Goal: Check status: Check status

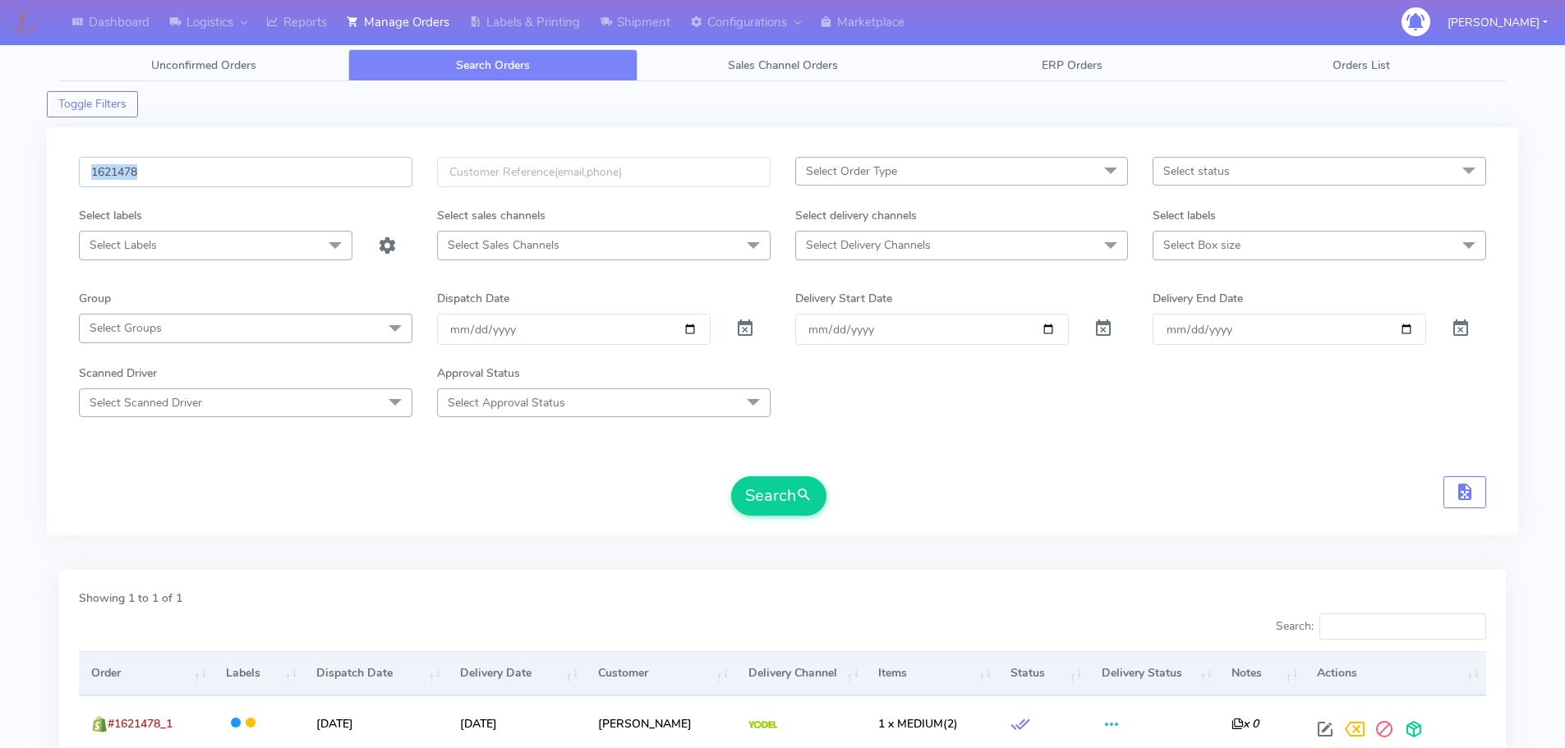
click at [380, 182] on input "1621478" at bounding box center [246, 172] width 334 height 30
paste input "19591"
type input "1619591"
click at [731, 476] on button "Search" at bounding box center [778, 495] width 95 height 39
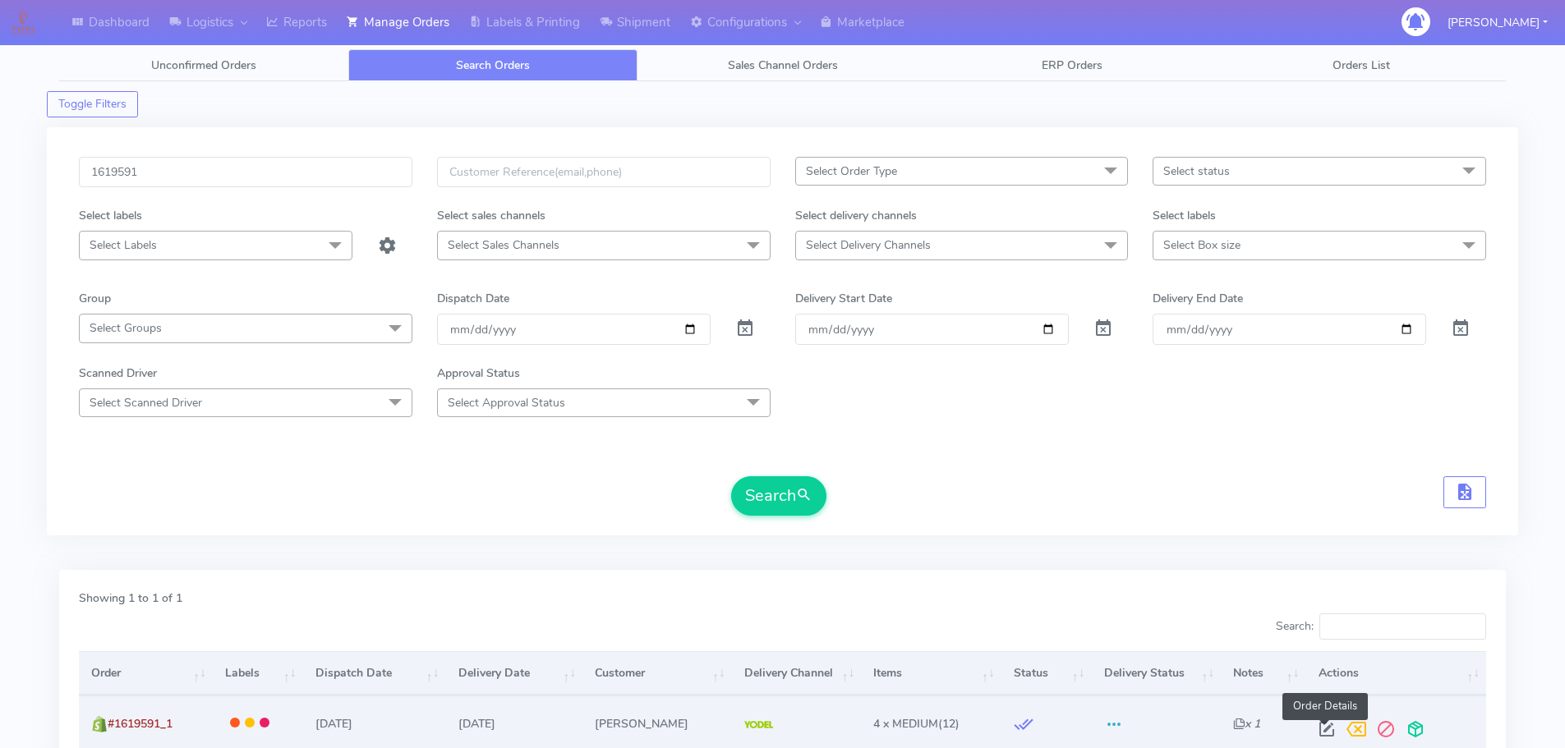
click at [1323, 729] on span at bounding box center [1327, 733] width 30 height 16
select select "5"
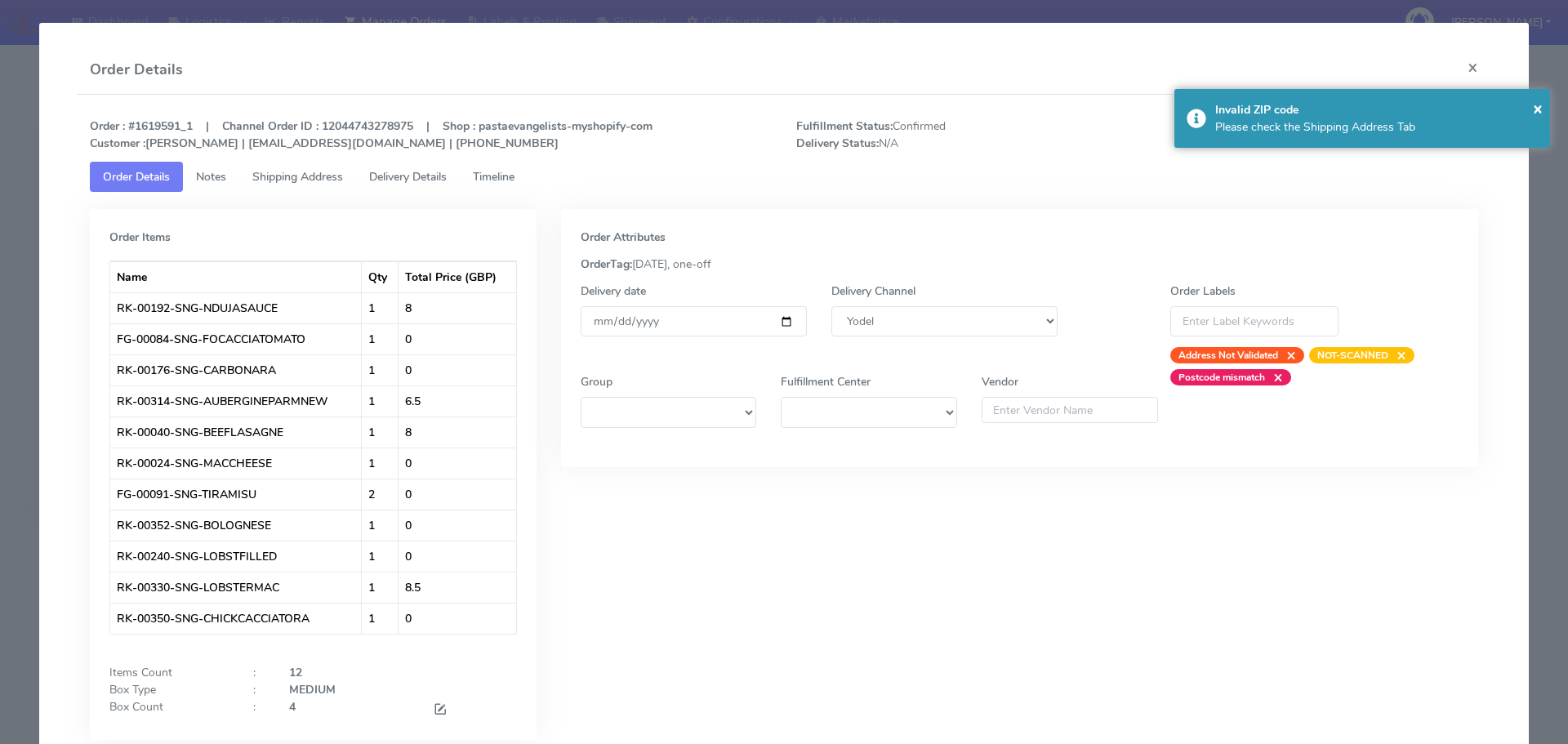
click at [433, 175] on span "Delivery Details" at bounding box center [408, 177] width 78 height 16
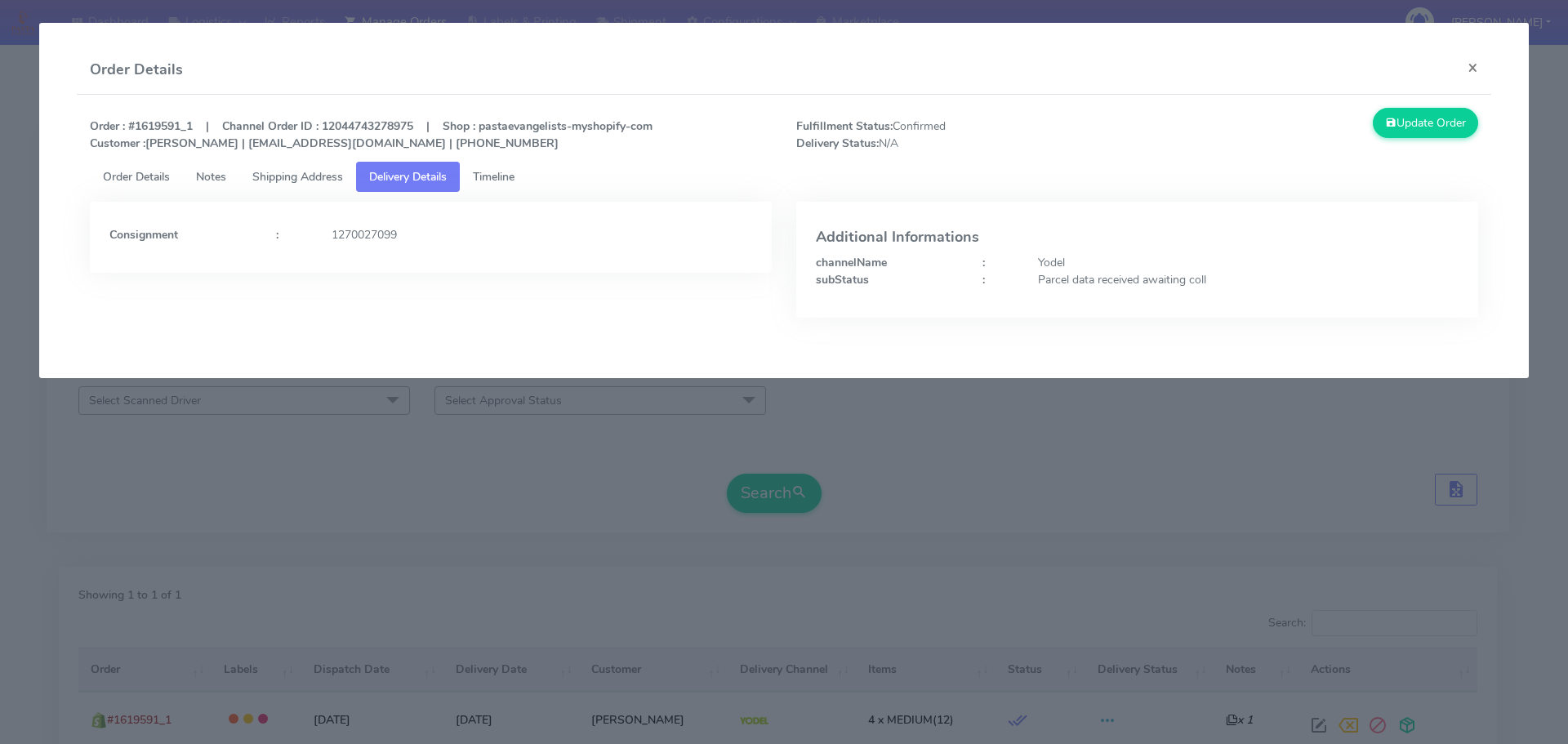
click at [559, 473] on modal-container "Order Details × Order : #1619591_1 | Channel Order ID : 12044743278975 | Shop :…" at bounding box center [784, 372] width 1568 height 744
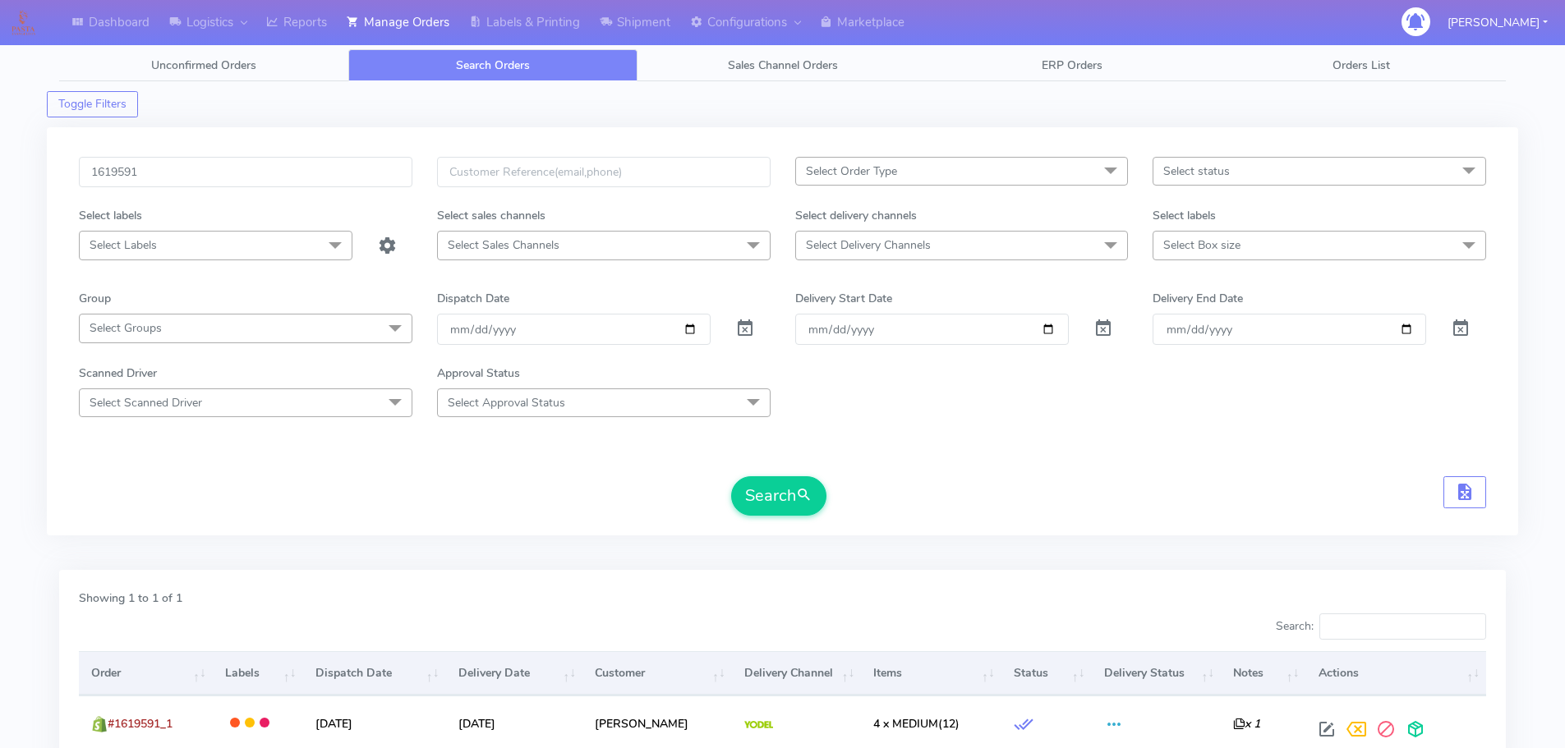
click at [656, 104] on div "Toggle Filters" at bounding box center [782, 99] width 1471 height 36
click at [581, 524] on div "1619591 Select Order Type Select All MEALS ATAVI One Off Pasta Club Gift Kit Ev…" at bounding box center [783, 341] width 1432 height 369
click at [633, 132] on div "1619591 Select Order Type Select All MEALS ATAVI One Off Pasta Club Gift Kit Ev…" at bounding box center [782, 331] width 1471 height 408
click at [930, 448] on form "1619591 Select Order Type Select All MEALS ATAVI One Off Pasta Club Gift Kit Ev…" at bounding box center [782, 336] width 1407 height 359
click at [935, 426] on form "1619591 Select Order Type Select All MEALS ATAVI One Off Pasta Club Gift Kit Ev…" at bounding box center [782, 336] width 1407 height 359
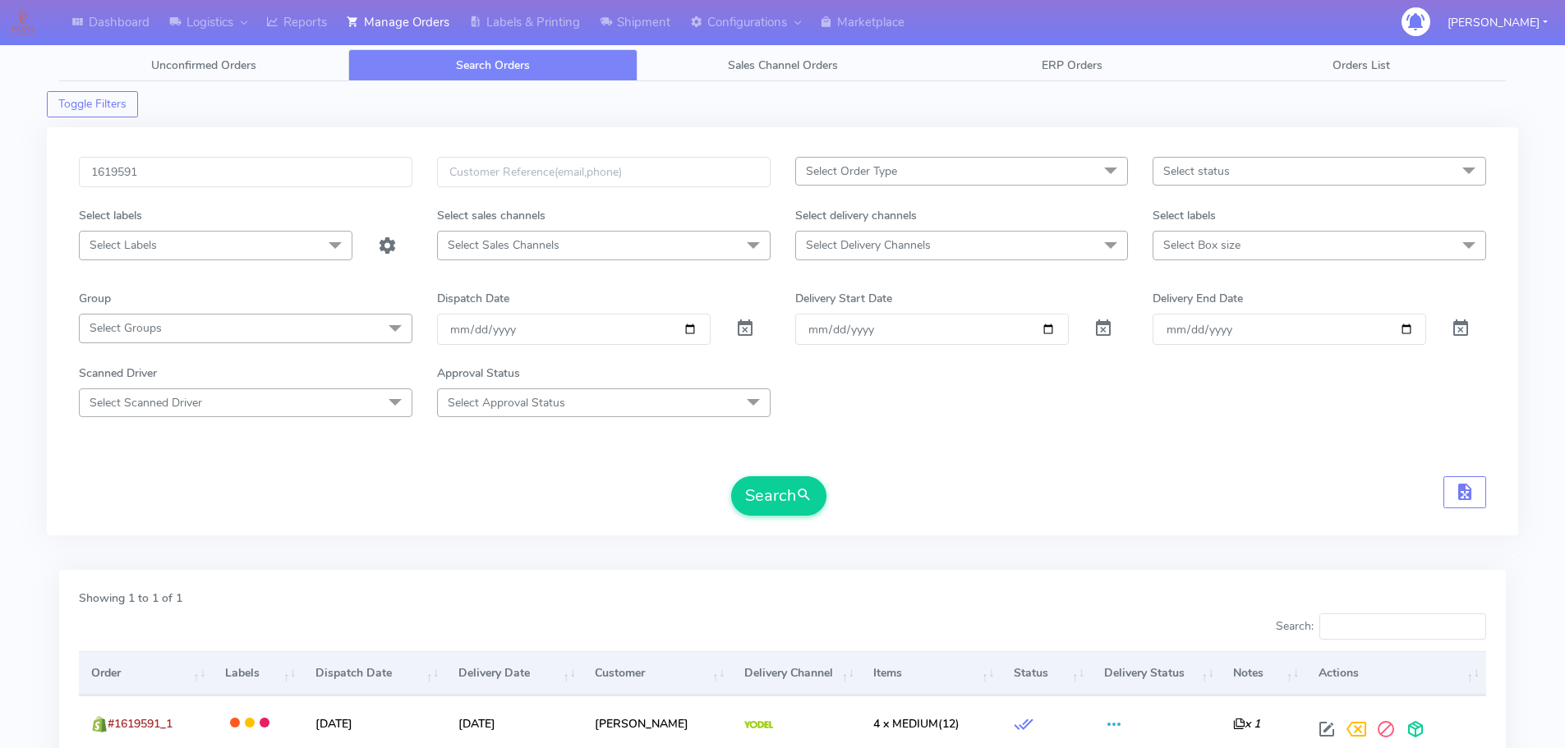
click at [919, 474] on form "1619591 Select Order Type Select All MEALS ATAVI One Off Pasta Club Gift Kit Ev…" at bounding box center [782, 336] width 1407 height 359
